Goal: Task Accomplishment & Management: Manage account settings

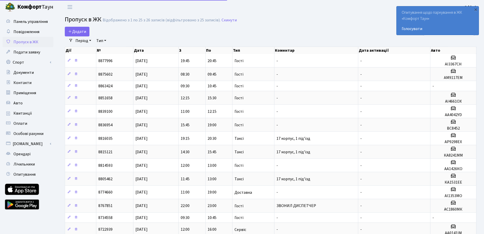
select select "25"
click at [26, 106] on link "Авто" at bounding box center [28, 103] width 51 height 10
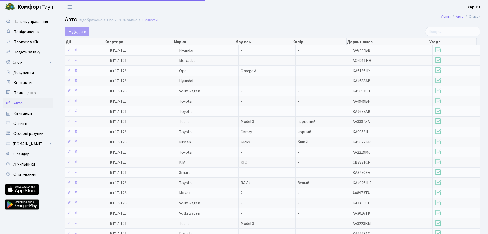
select select "25"
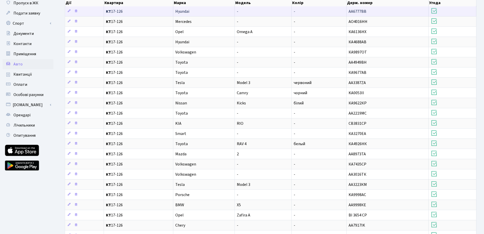
scroll to position [51, 0]
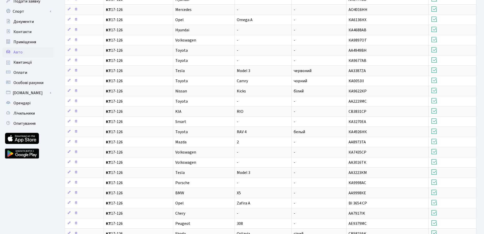
click at [25, 193] on ul "Панель управління Повідомлення Пропуск в ЖК Подати заявку Спорт Бронювання Скар…" at bounding box center [28, 117] width 51 height 302
drag, startPoint x: 22, startPoint y: 173, endPoint x: 35, endPoint y: 150, distance: 25.9
click at [22, 173] on ul "Панель управління Повідомлення Пропуск в ЖК Подати заявку Спорт Бронювання Скар…" at bounding box center [28, 117] width 51 height 302
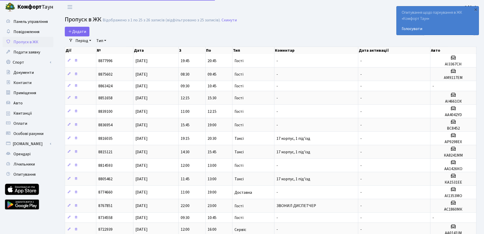
select select "25"
